Goal: Complete application form

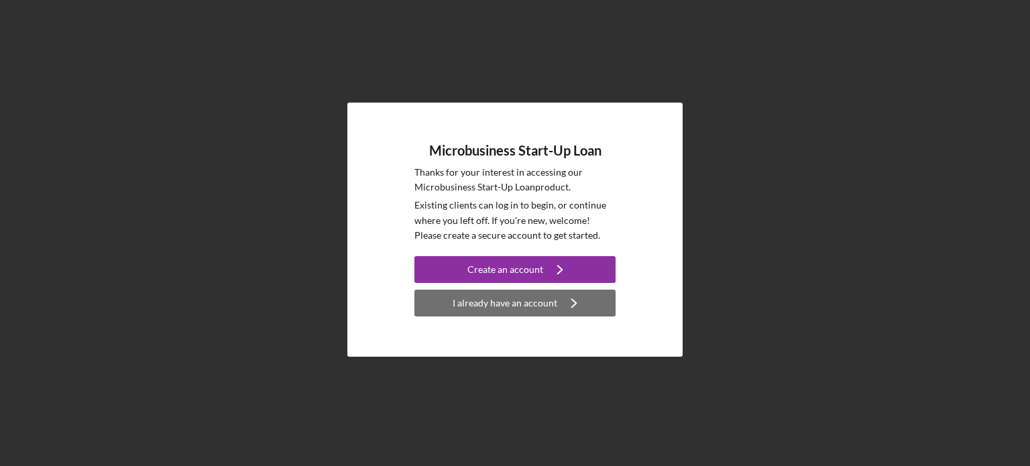
click at [502, 301] on div "I already have an account" at bounding box center [505, 303] width 105 height 27
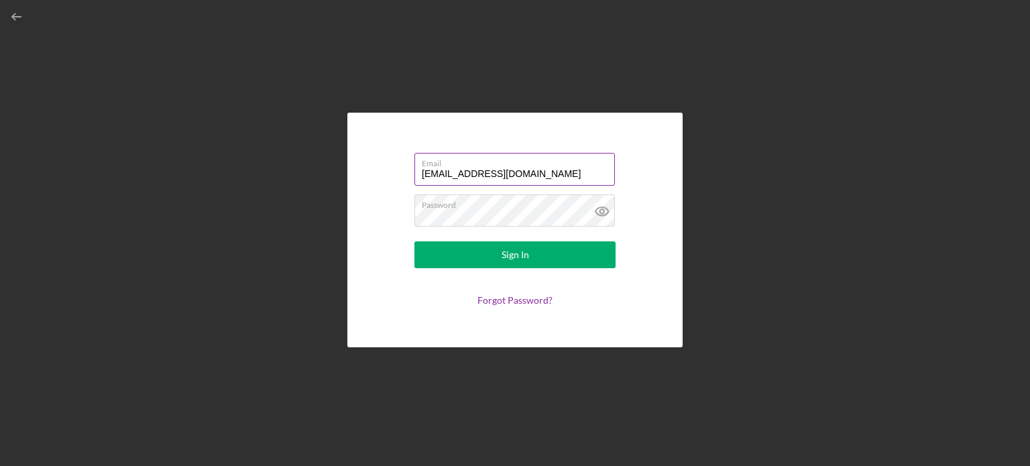
click at [467, 176] on input "[EMAIL_ADDRESS][DOMAIN_NAME]" at bounding box center [515, 169] width 201 height 32
type input "[EMAIL_ADDRESS][DOMAIN_NAME]"
click at [502, 257] on div "Sign In" at bounding box center [516, 254] width 28 height 27
